Goal: Find specific page/section: Find specific page/section

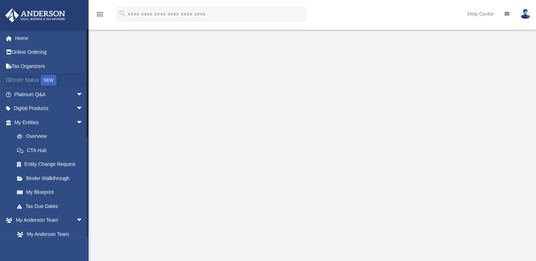
click at [54, 80] on div "NEW" at bounding box center [49, 80] width 16 height 11
click at [38, 193] on link "My Blueprint" at bounding box center [52, 192] width 84 height 14
